Goal: Task Accomplishment & Management: Use online tool/utility

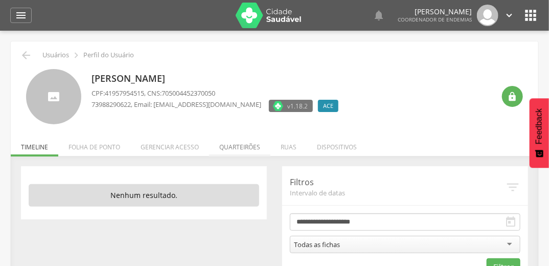
click at [241, 151] on li "Quarteirões" at bounding box center [239, 144] width 61 height 24
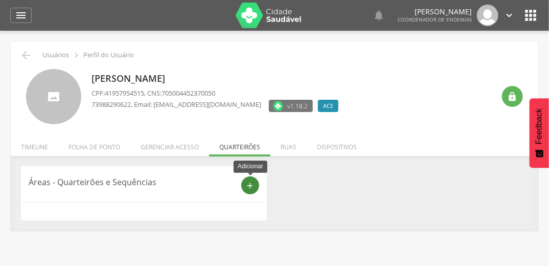
click at [246, 183] on icon "add" at bounding box center [250, 185] width 9 height 9
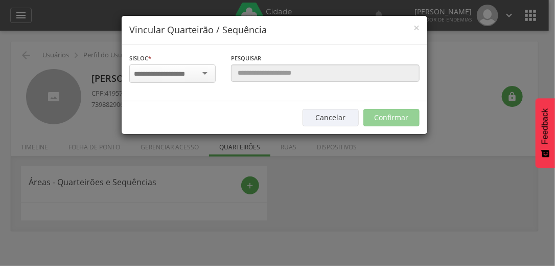
click at [199, 72] on div at bounding box center [172, 73] width 86 height 18
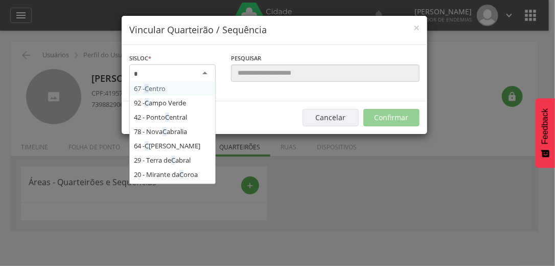
type input "**"
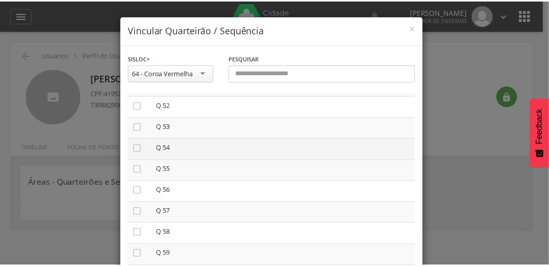
scroll to position [1185, 0]
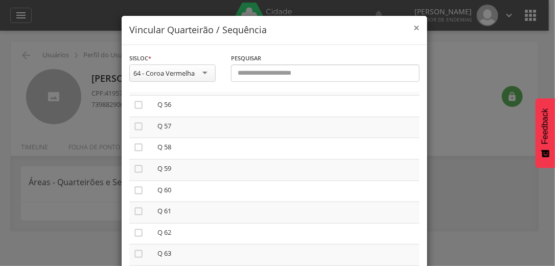
click at [414, 29] on span "×" at bounding box center [416, 27] width 6 height 14
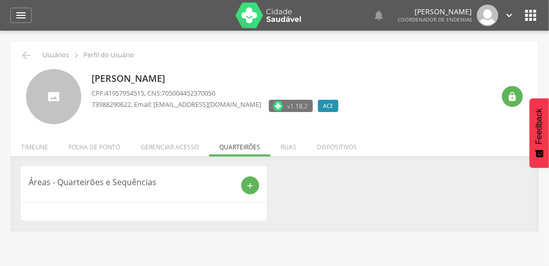
click at [25, 48] on div " Usuários  Perfil do Usuário [PERSON_NAME] CPF: 41957954515 , CNS: 7050044523…" at bounding box center [274, 135] width 527 height 189
click at [24, 55] on icon "" at bounding box center [26, 55] width 12 height 12
